Goal: Book appointment/travel/reservation

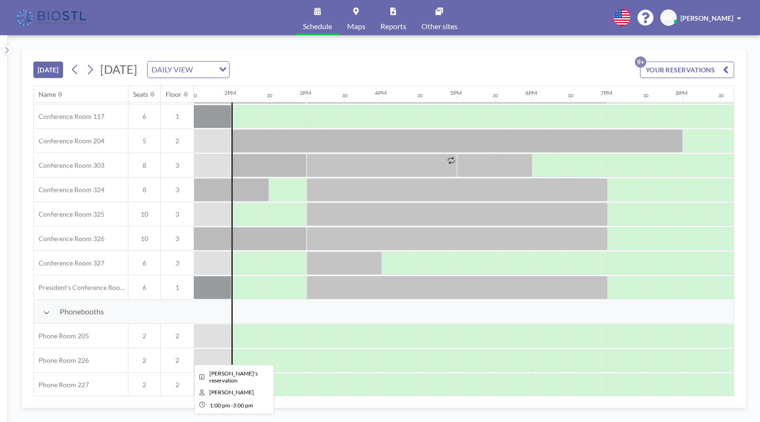
scroll to position [321, 1016]
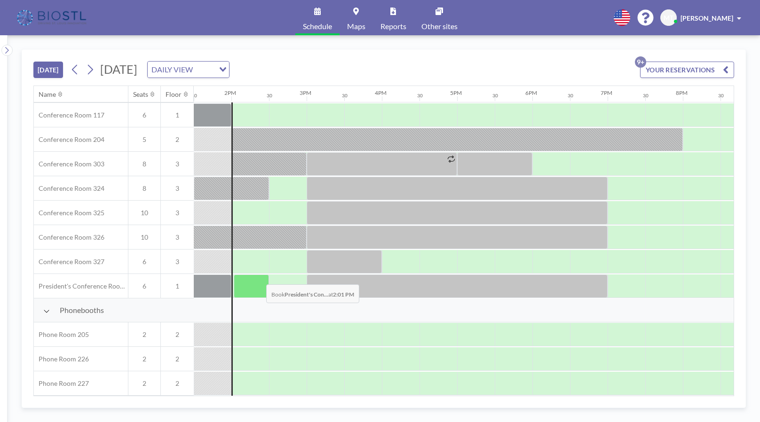
click at [259, 277] on div at bounding box center [251, 287] width 35 height 24
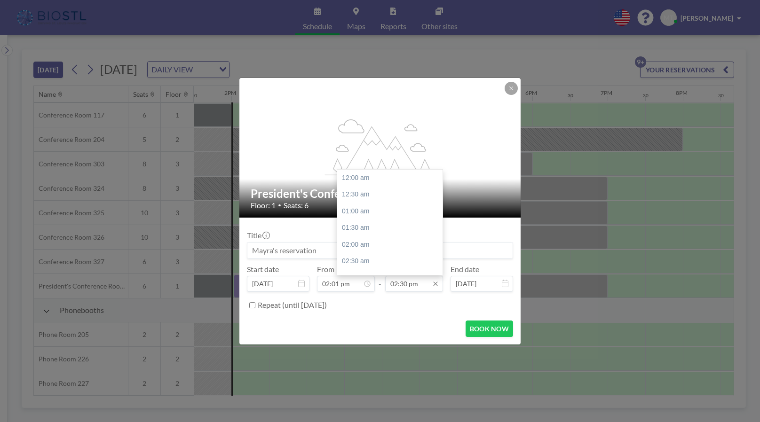
scroll to position [485, 0]
click at [416, 284] on input "02:30 pm" at bounding box center [414, 284] width 58 height 16
click at [397, 285] on input "02:30 pm" at bounding box center [414, 284] width 58 height 16
click at [404, 286] on input "03:30 pm" at bounding box center [414, 284] width 58 height 16
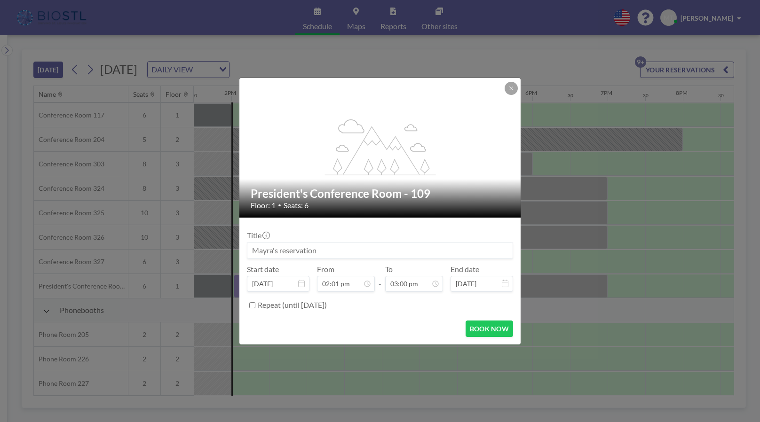
type input "03:00 pm"
drag, startPoint x: 305, startPoint y: 251, endPoint x: 318, endPoint y: 252, distance: 12.7
click at [305, 251] on input at bounding box center [379, 251] width 265 height 16
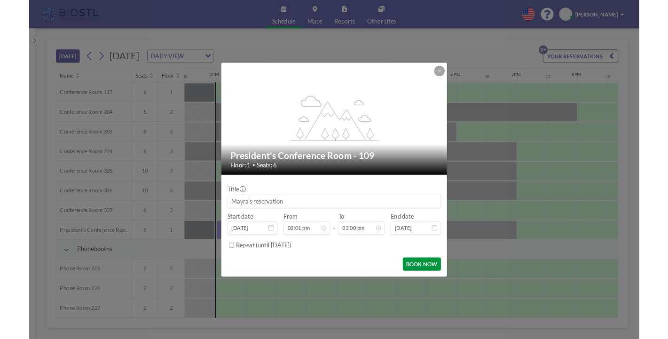
scroll to position [502, 0]
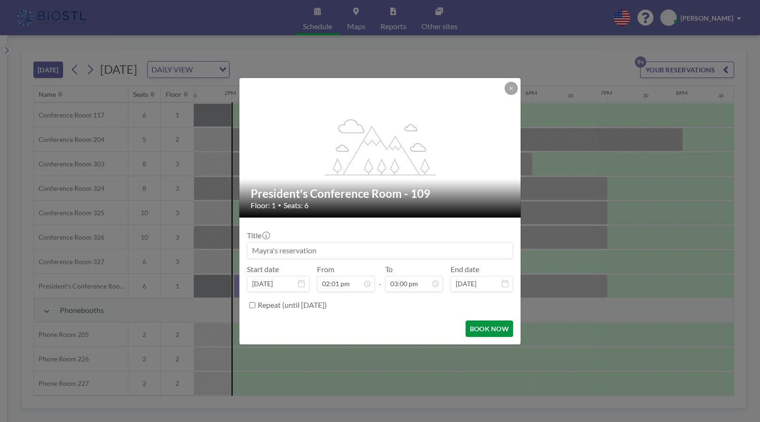
click at [495, 333] on button "BOOK NOW" at bounding box center [489, 329] width 47 height 16
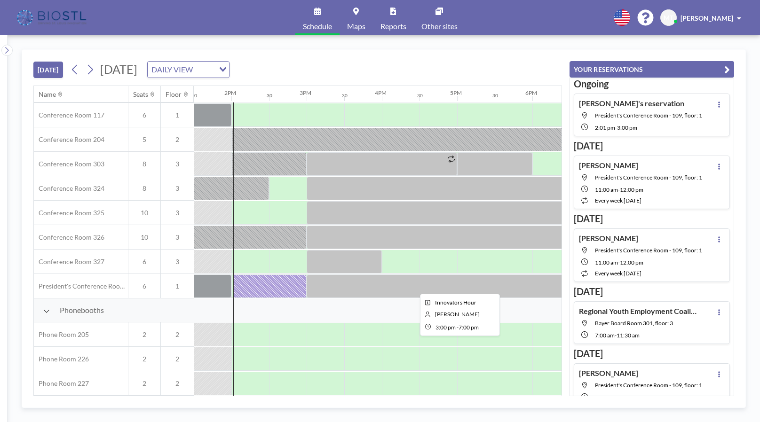
click at [323, 278] on div at bounding box center [457, 287] width 301 height 24
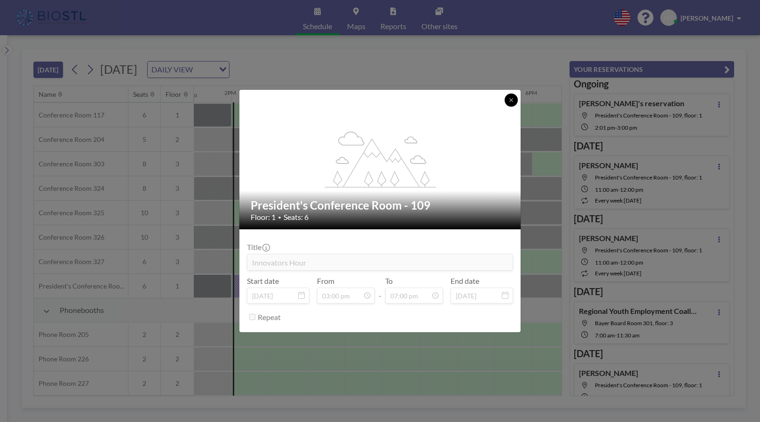
click at [513, 105] on button at bounding box center [511, 100] width 13 height 13
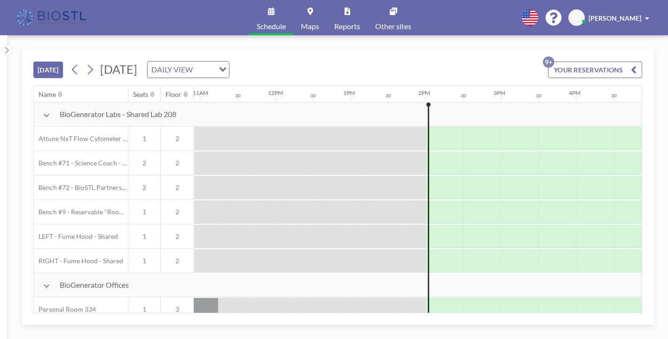
scroll to position [0, 825]
